Goal: Find specific page/section: Find specific page/section

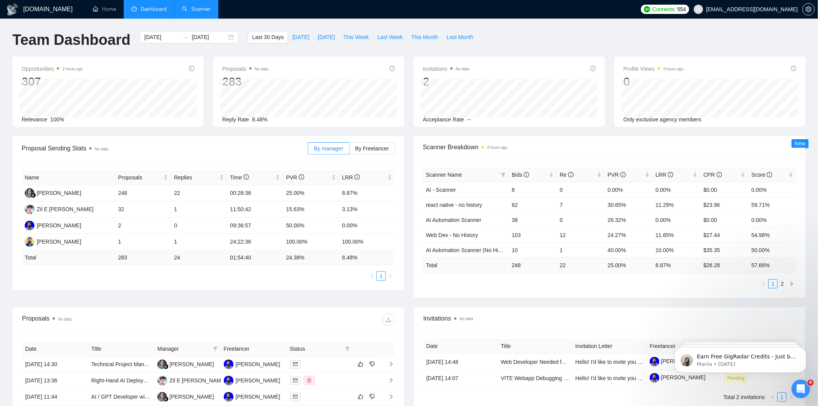
drag, startPoint x: 0, startPoint y: 0, endPoint x: 215, endPoint y: 6, distance: 215.4
click at [211, 6] on link "Scanner" at bounding box center [196, 9] width 29 height 7
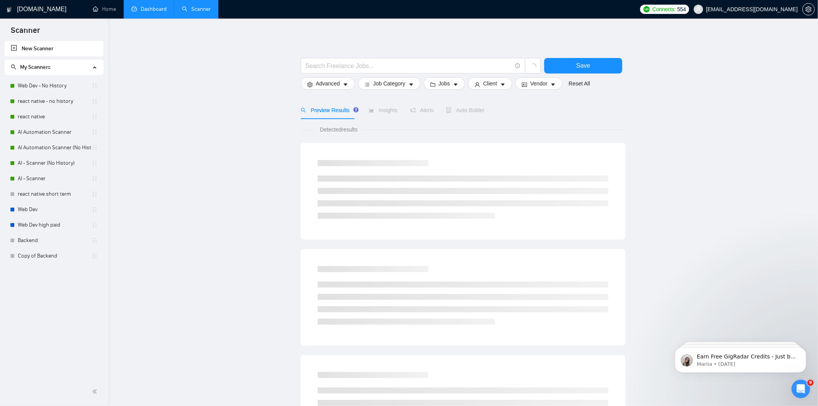
click at [162, 12] on link "Dashboard" at bounding box center [148, 9] width 35 height 7
